Goal: Transaction & Acquisition: Subscribe to service/newsletter

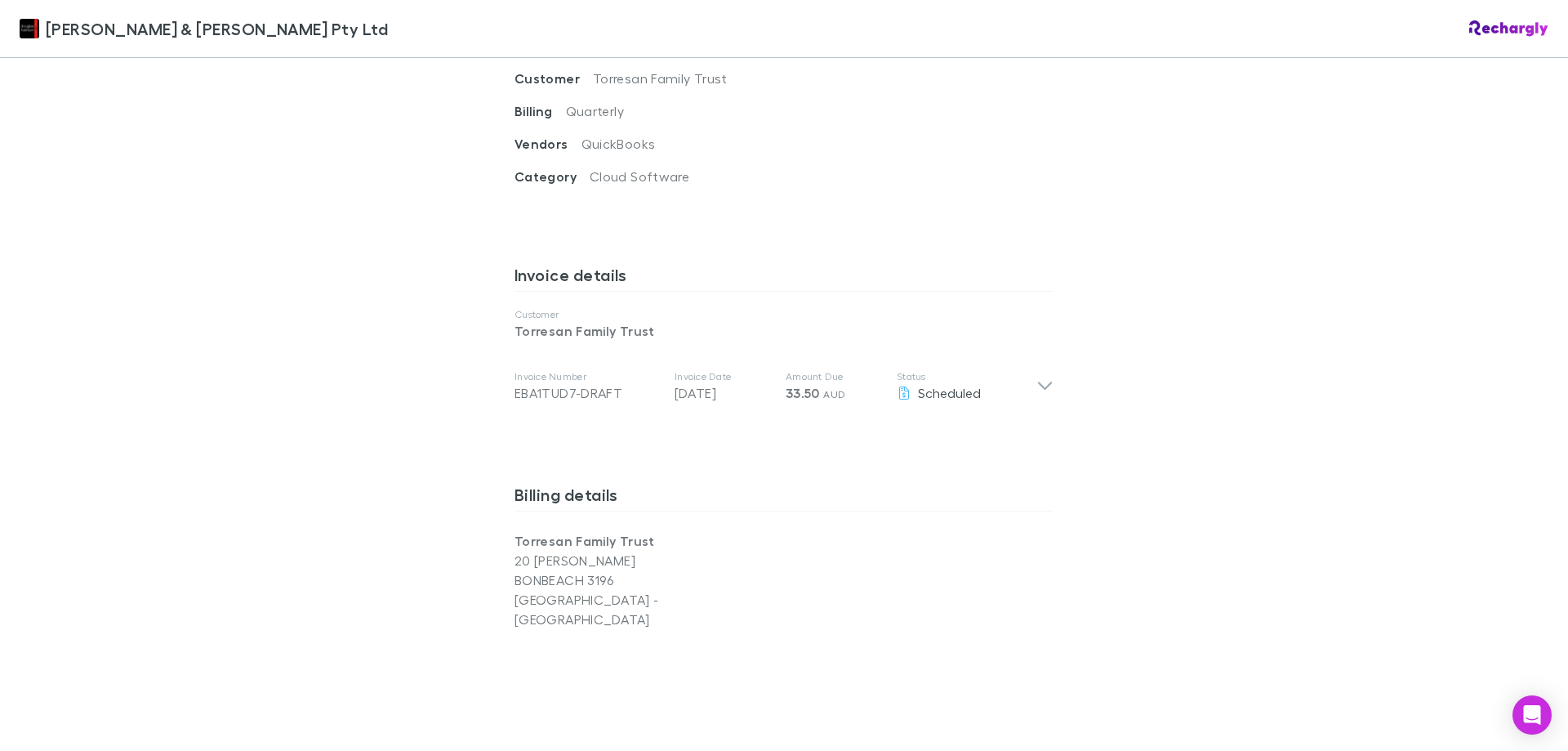
scroll to position [735, 0]
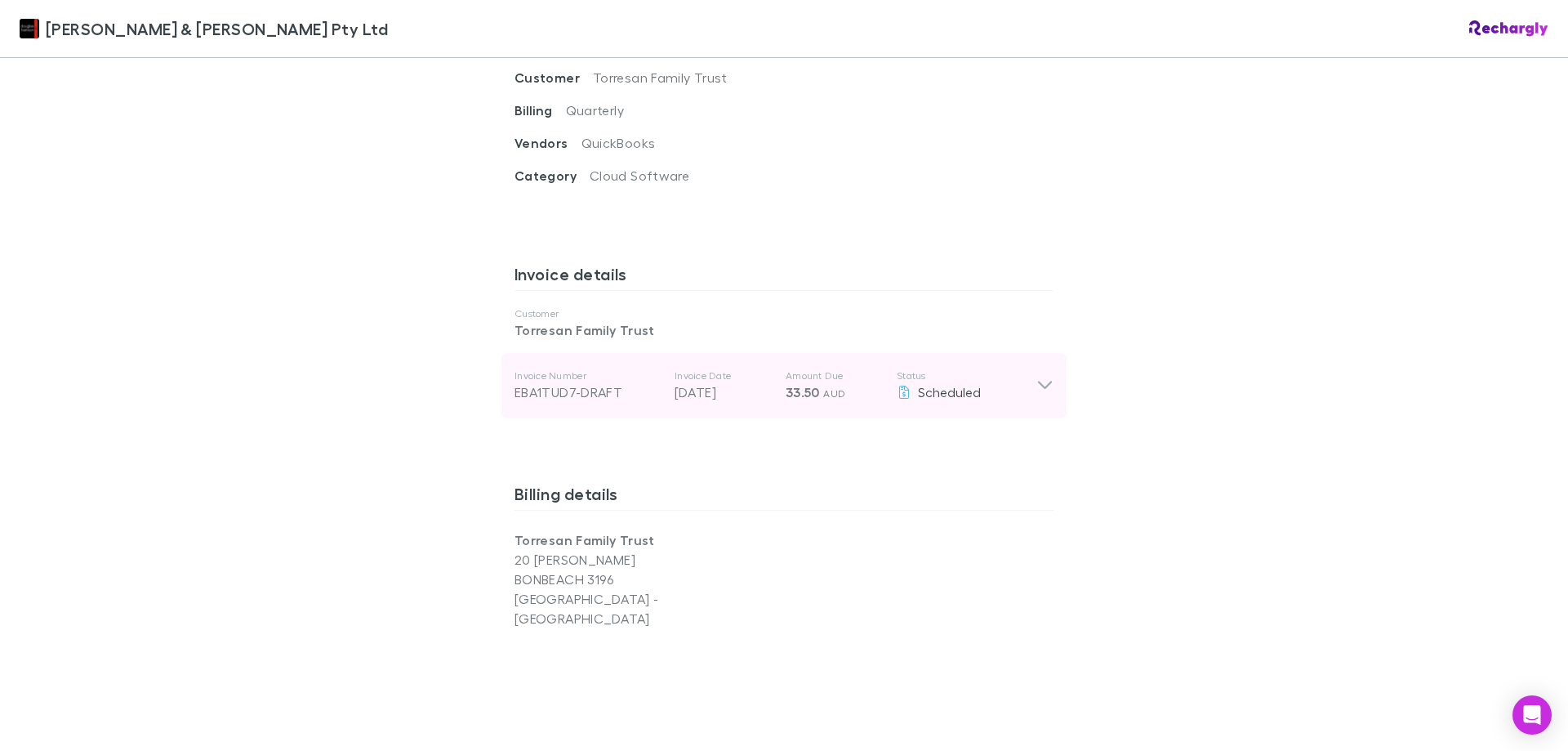
click at [1038, 376] on icon at bounding box center [1046, 386] width 17 height 19
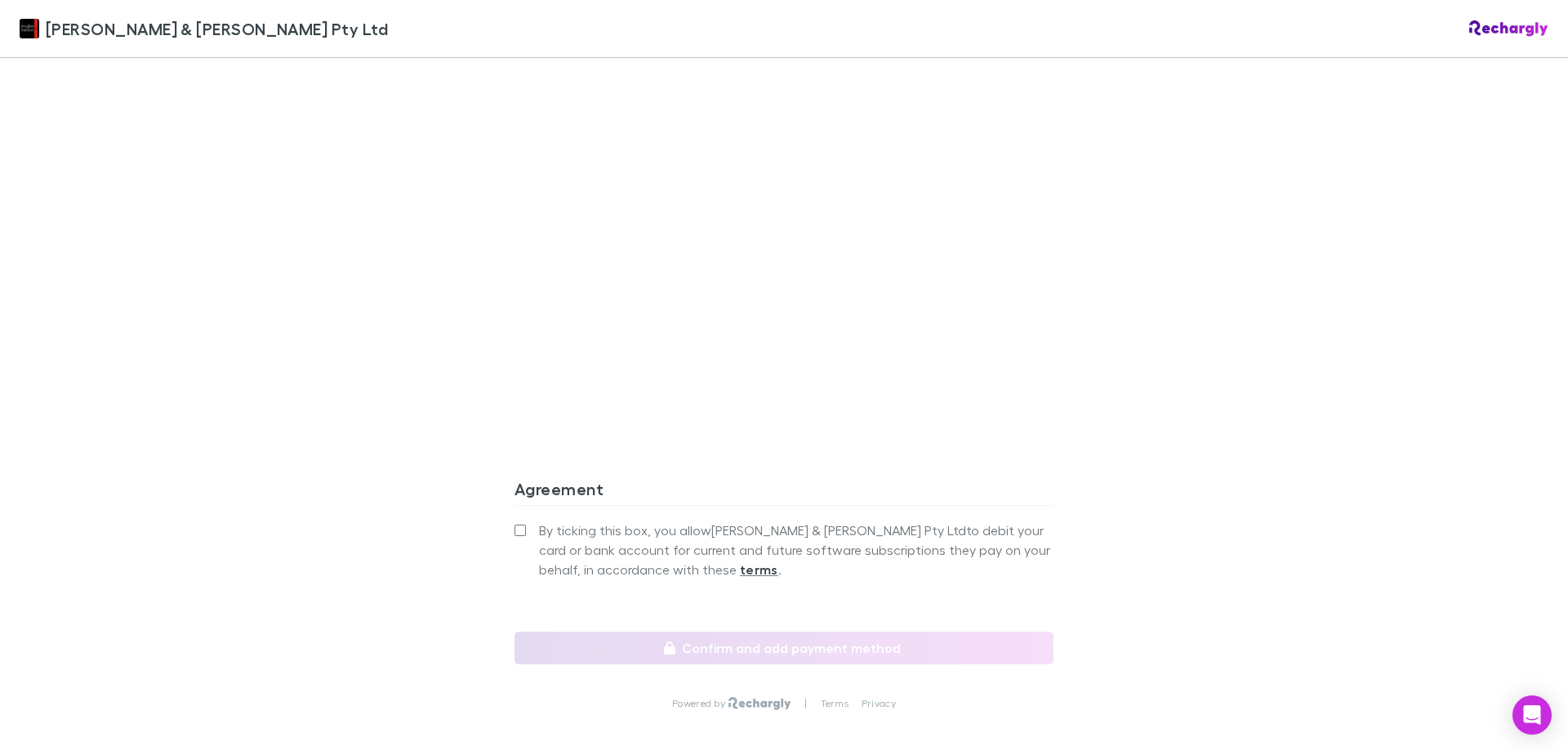
scroll to position [1605, 0]
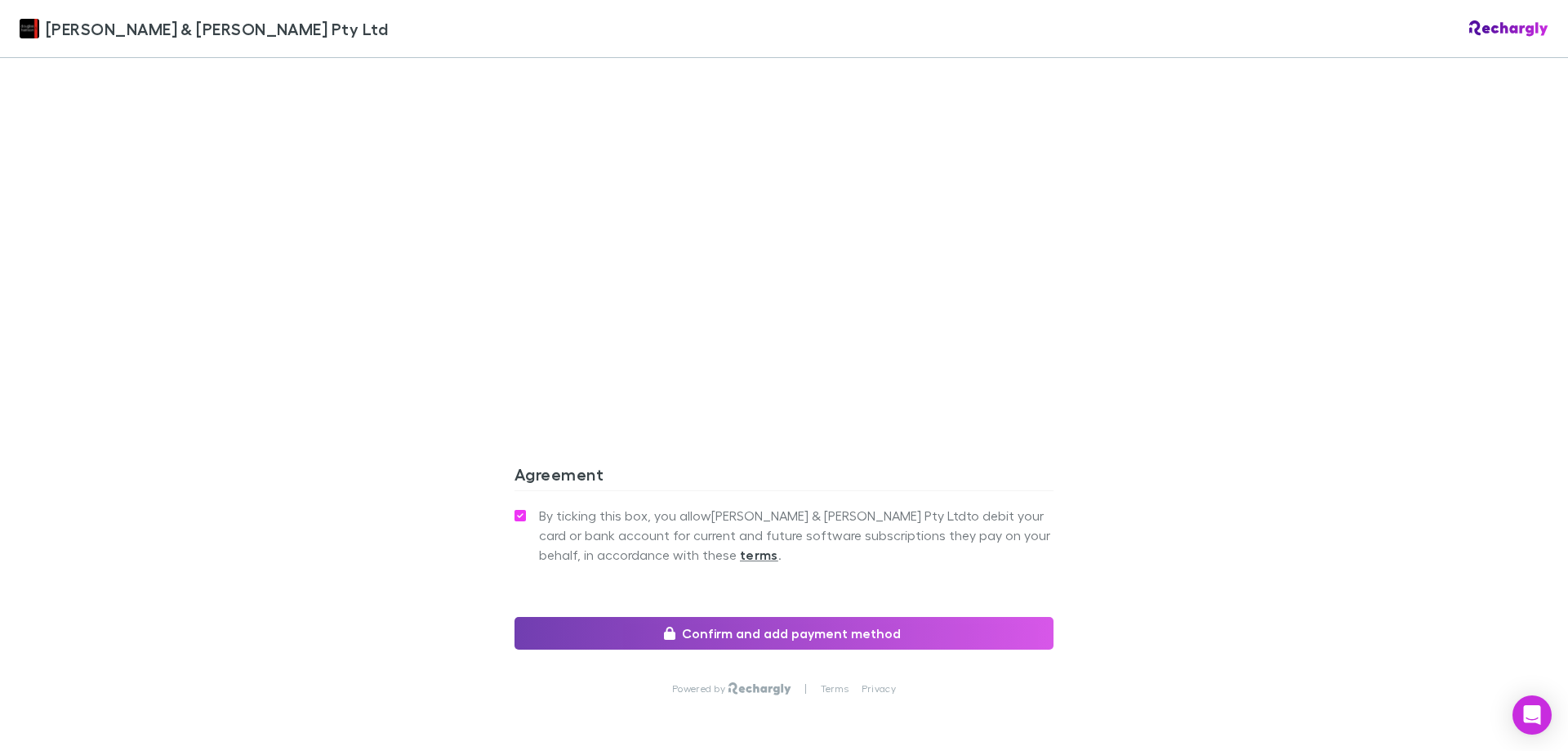
click at [812, 617] on button "Confirm and add payment method" at bounding box center [784, 633] width 539 height 33
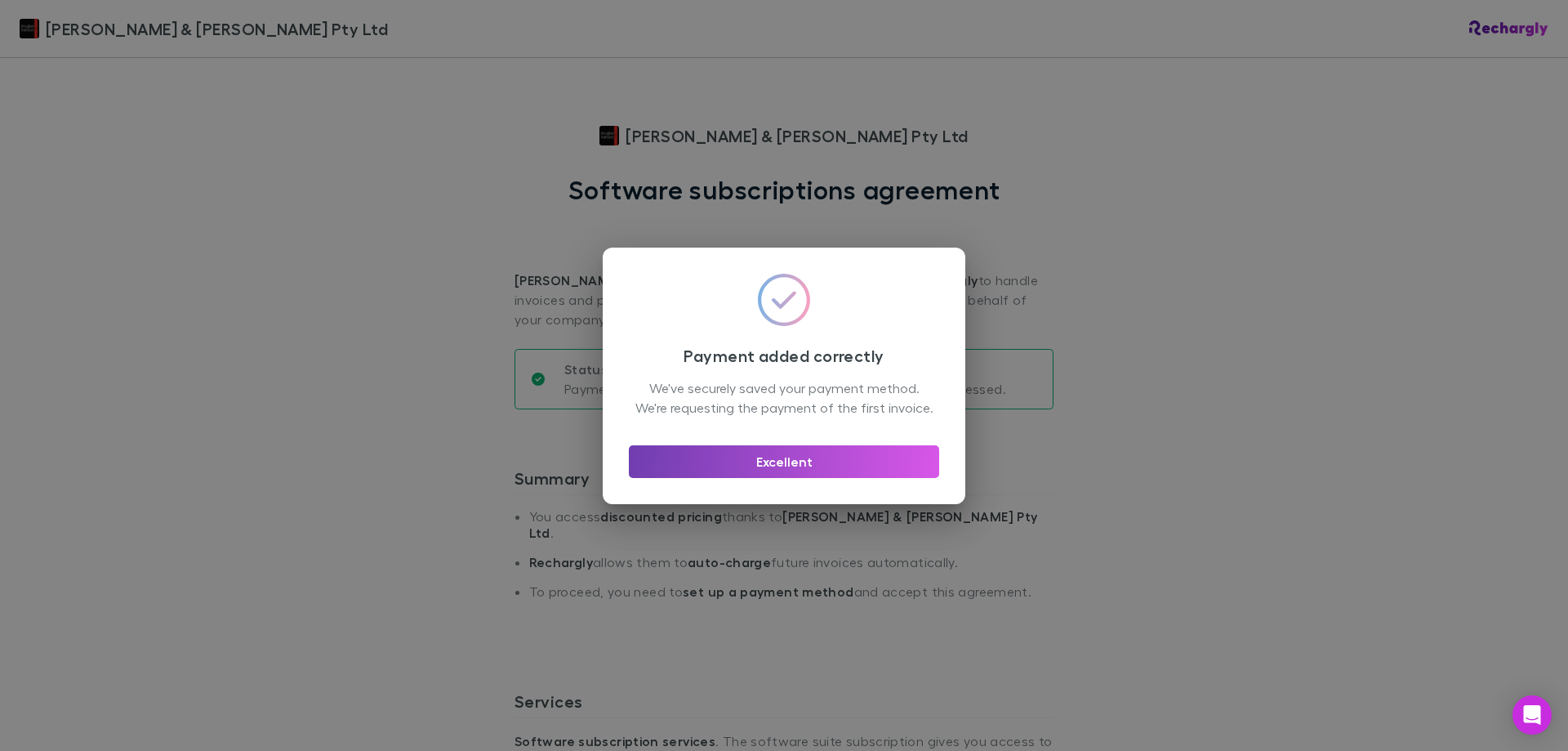
click at [787, 471] on button "Excellent" at bounding box center [784, 462] width 311 height 33
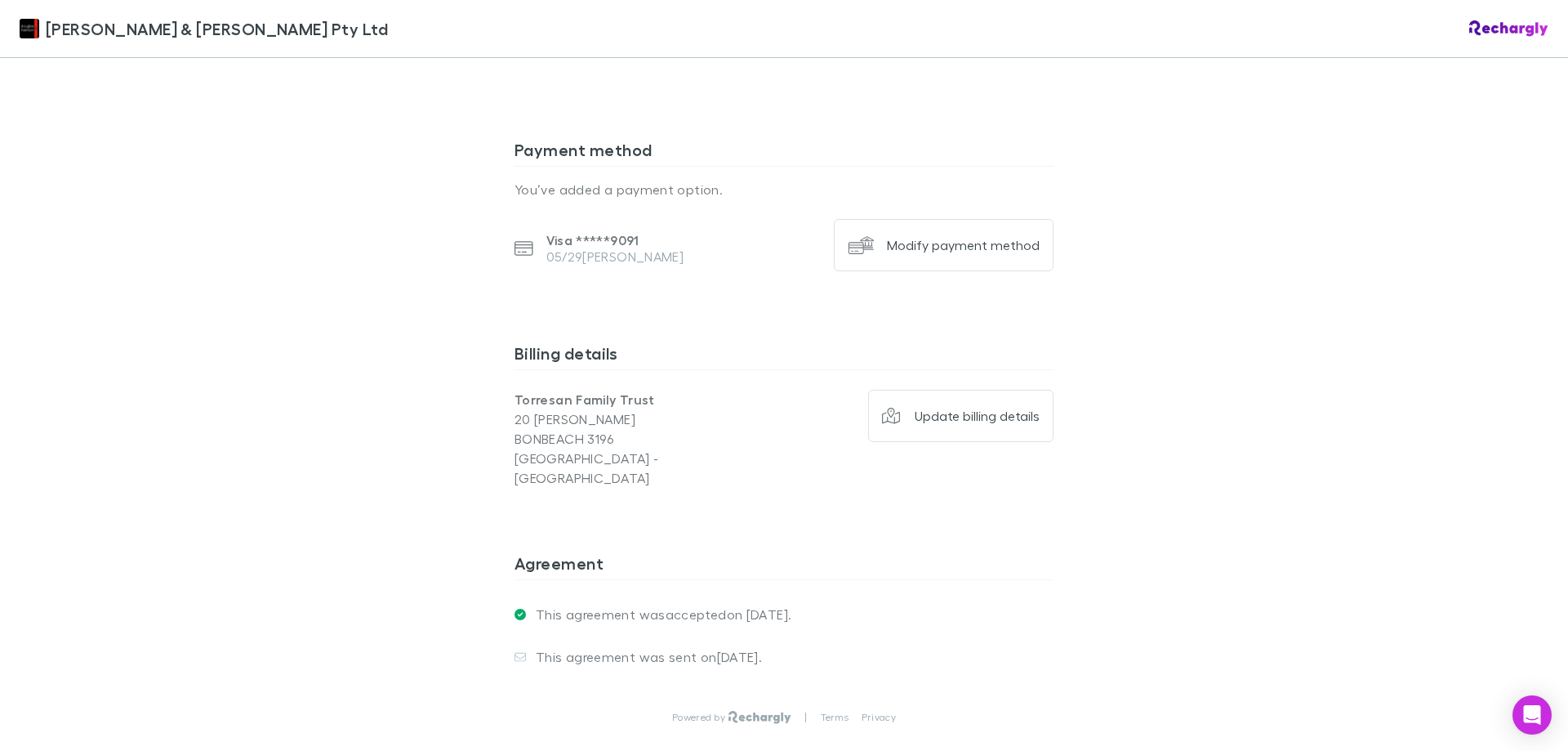
scroll to position [1109, 0]
